Goal: Navigation & Orientation: Find specific page/section

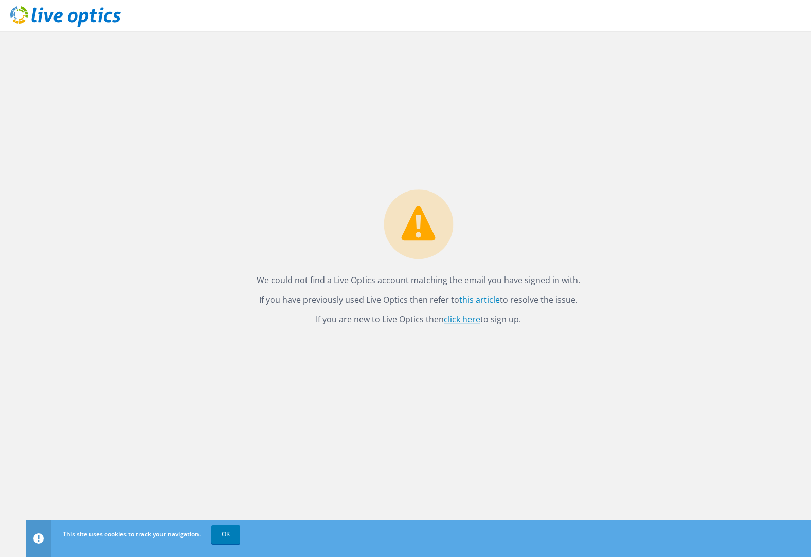
click at [469, 321] on link "click here" at bounding box center [462, 318] width 37 height 11
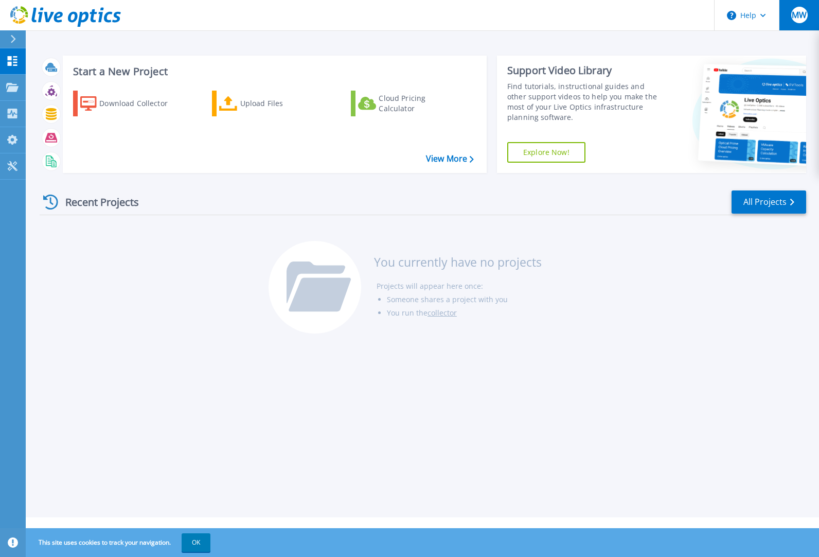
click at [796, 11] on span "MW" at bounding box center [799, 15] width 15 height 8
click at [692, 303] on div "Recent Projects All Projects You currently have no projects Projects will appea…" at bounding box center [423, 262] width 766 height 163
